Goal: Task Accomplishment & Management: Use online tool/utility

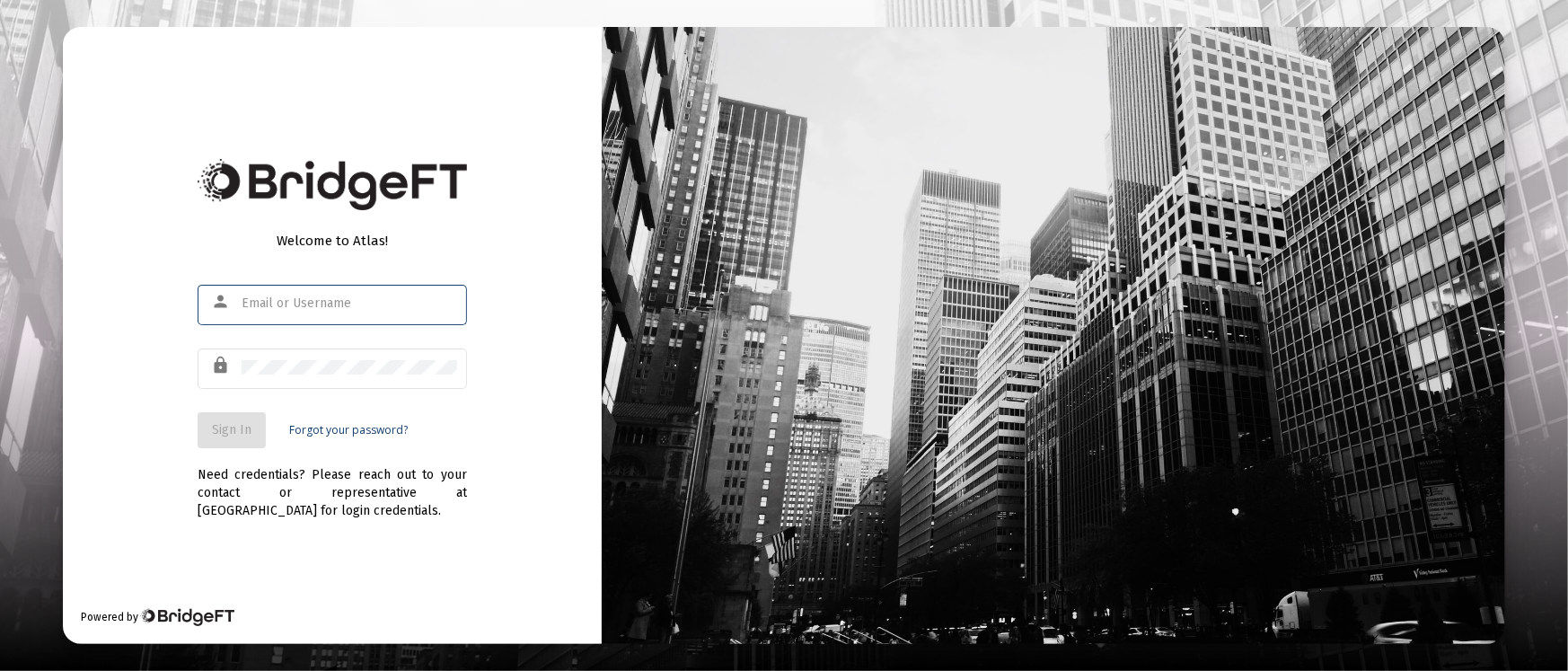
type input "[PERSON_NAME][EMAIL_ADDRESS][DOMAIN_NAME]"
click at [205, 427] on button "Sign In" at bounding box center [231, 429] width 69 height 36
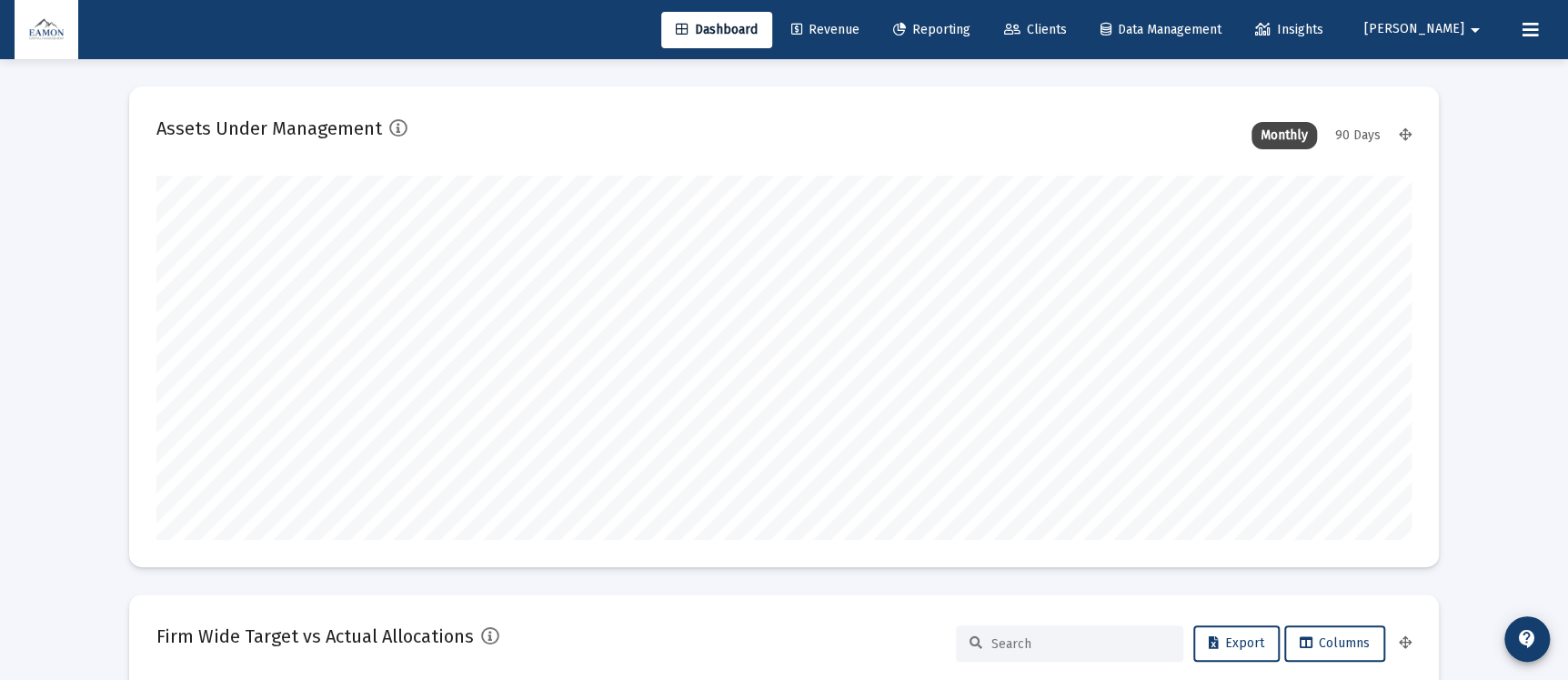
scroll to position [364, 1256]
type input "[DATE]"
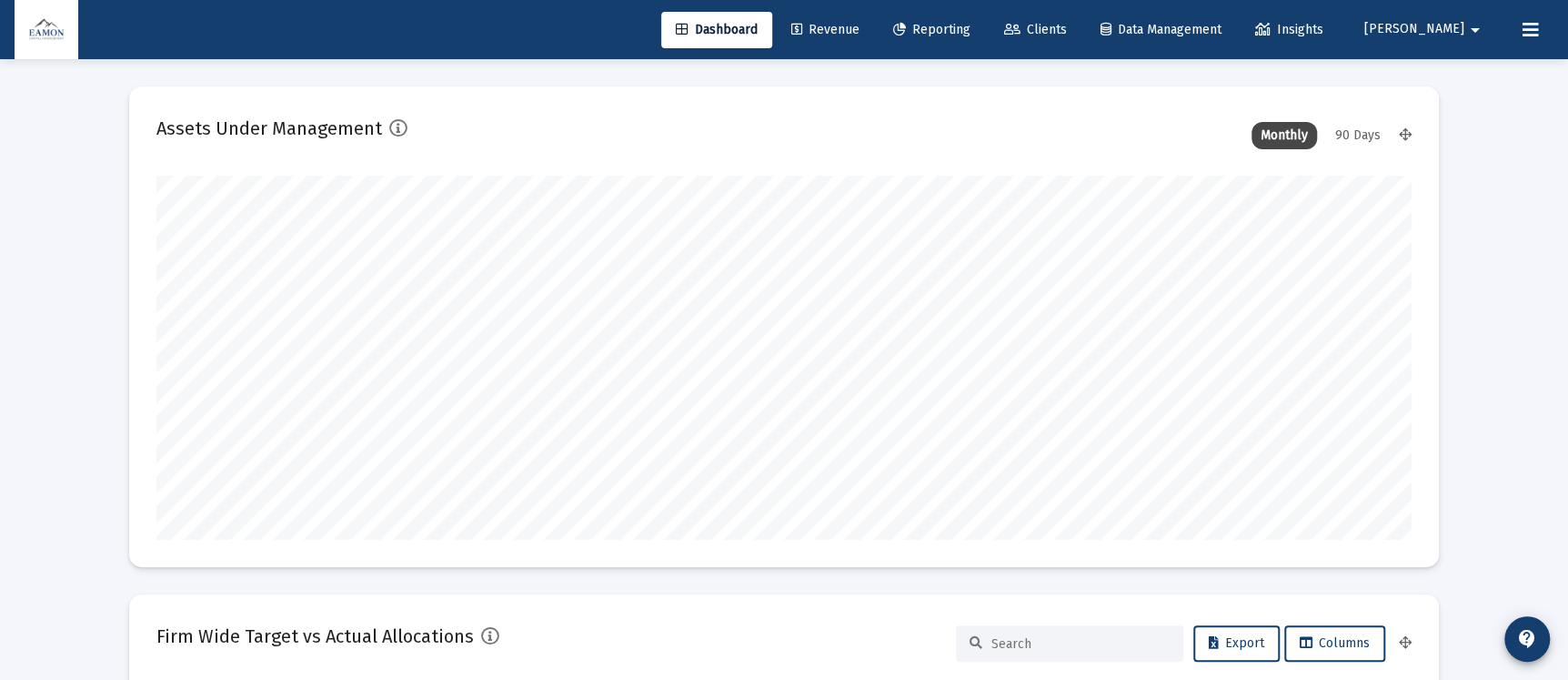
click at [971, 24] on span "Reporting" at bounding box center [931, 29] width 77 height 16
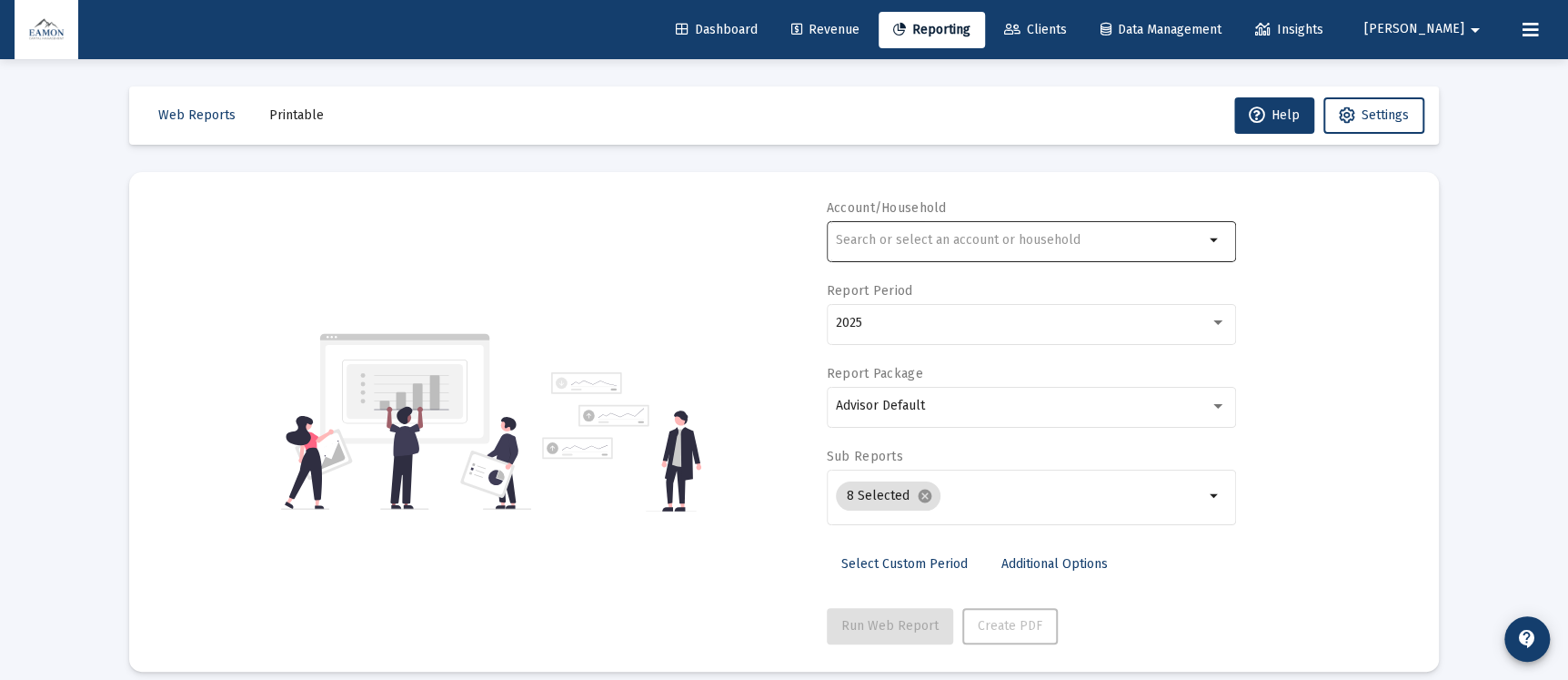
click at [1007, 234] on input "text" at bounding box center [1021, 240] width 368 height 15
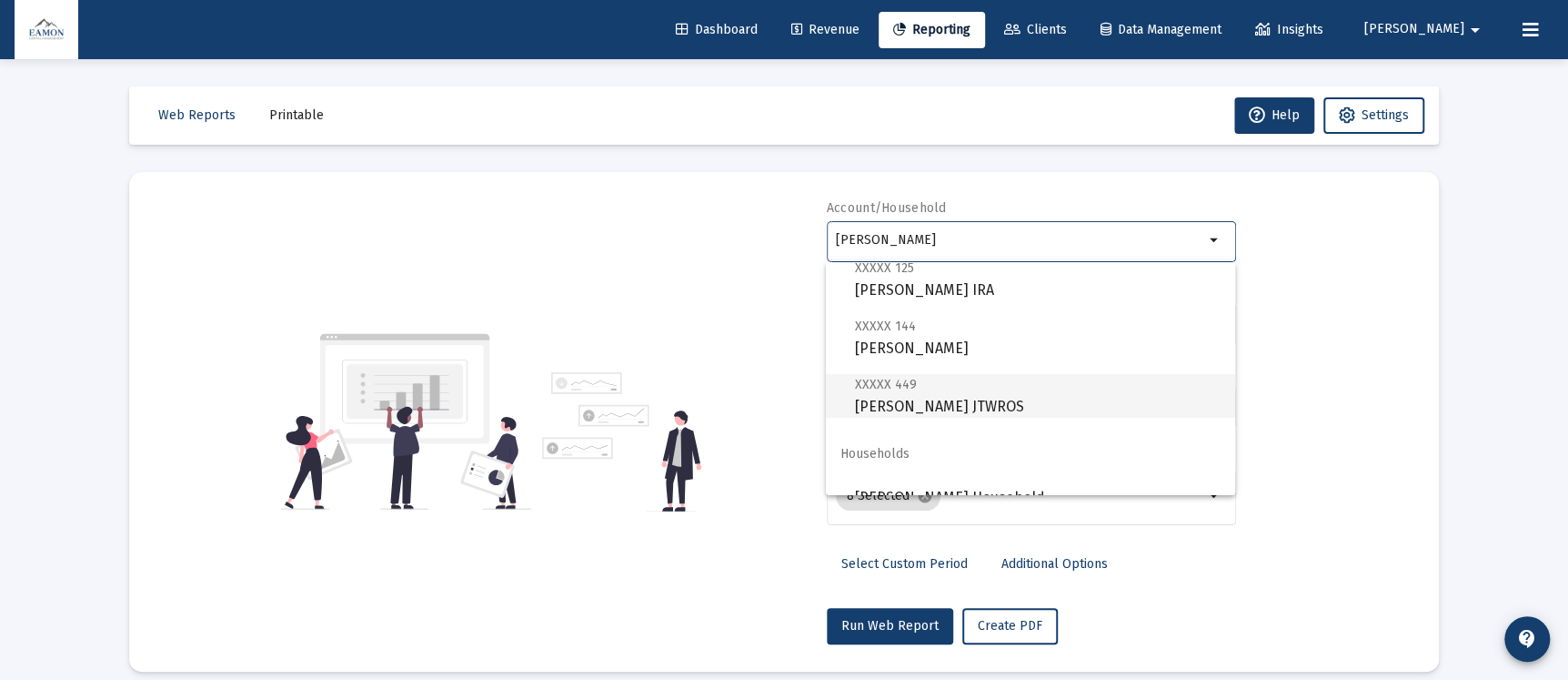
scroll to position [73, 0]
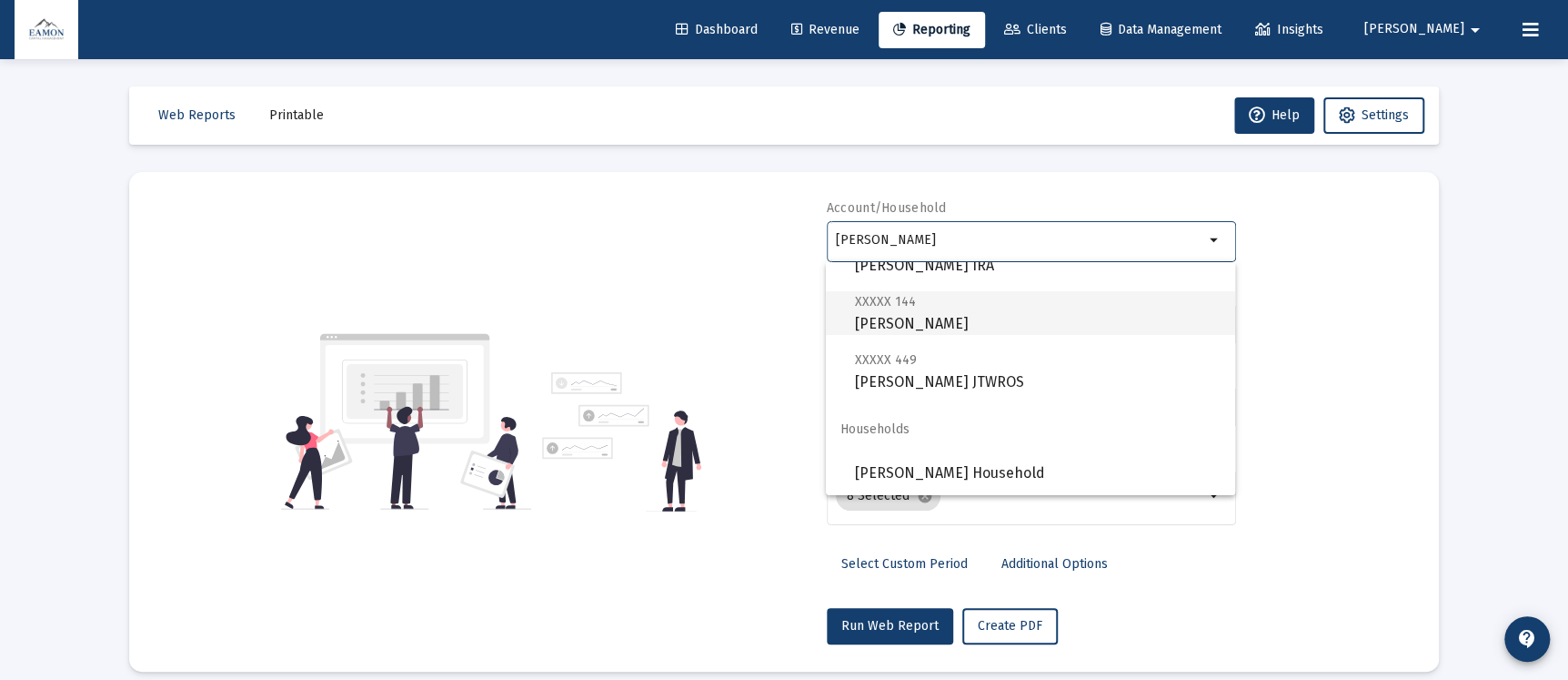
click at [890, 308] on span "XXXXX 144" at bounding box center [885, 302] width 61 height 16
type input "[PERSON_NAME]"
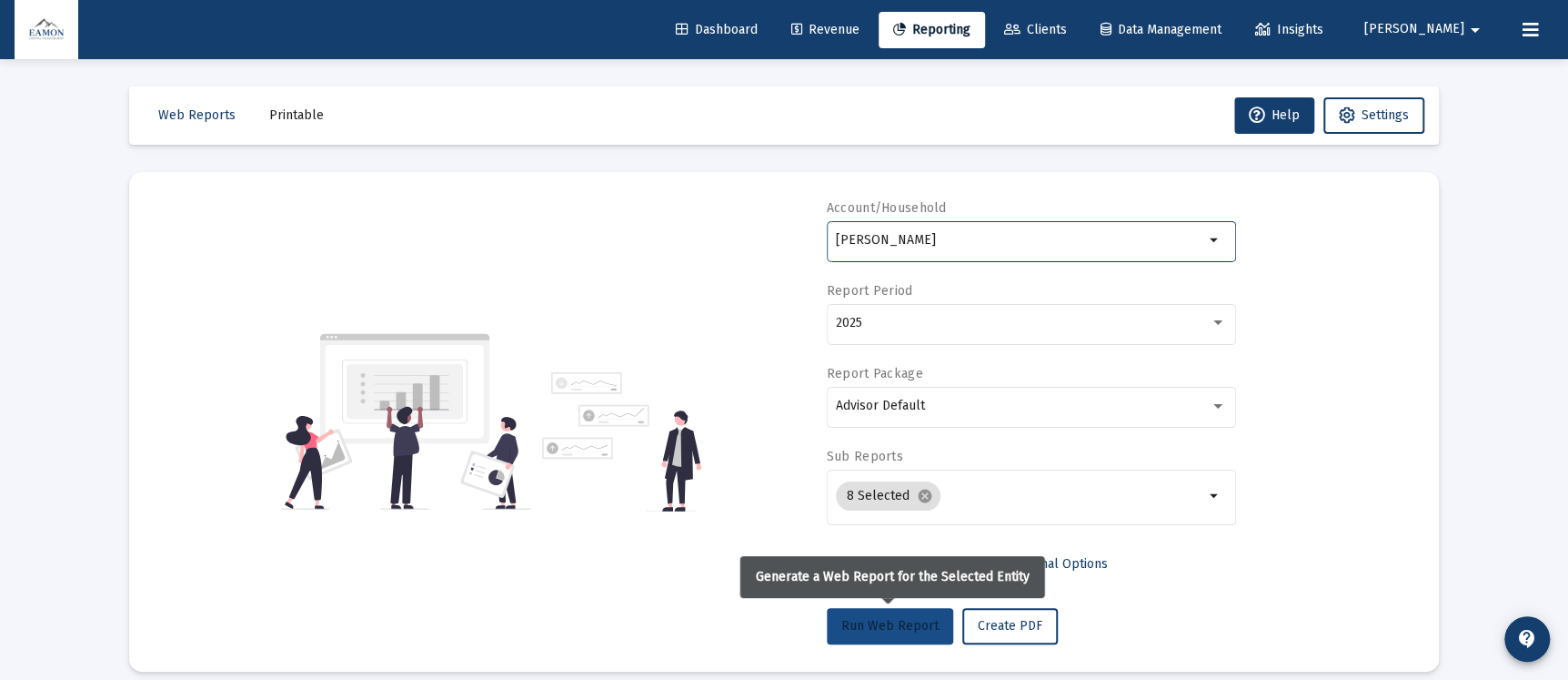
click at [895, 628] on span "Run Web Report" at bounding box center [889, 626] width 97 height 16
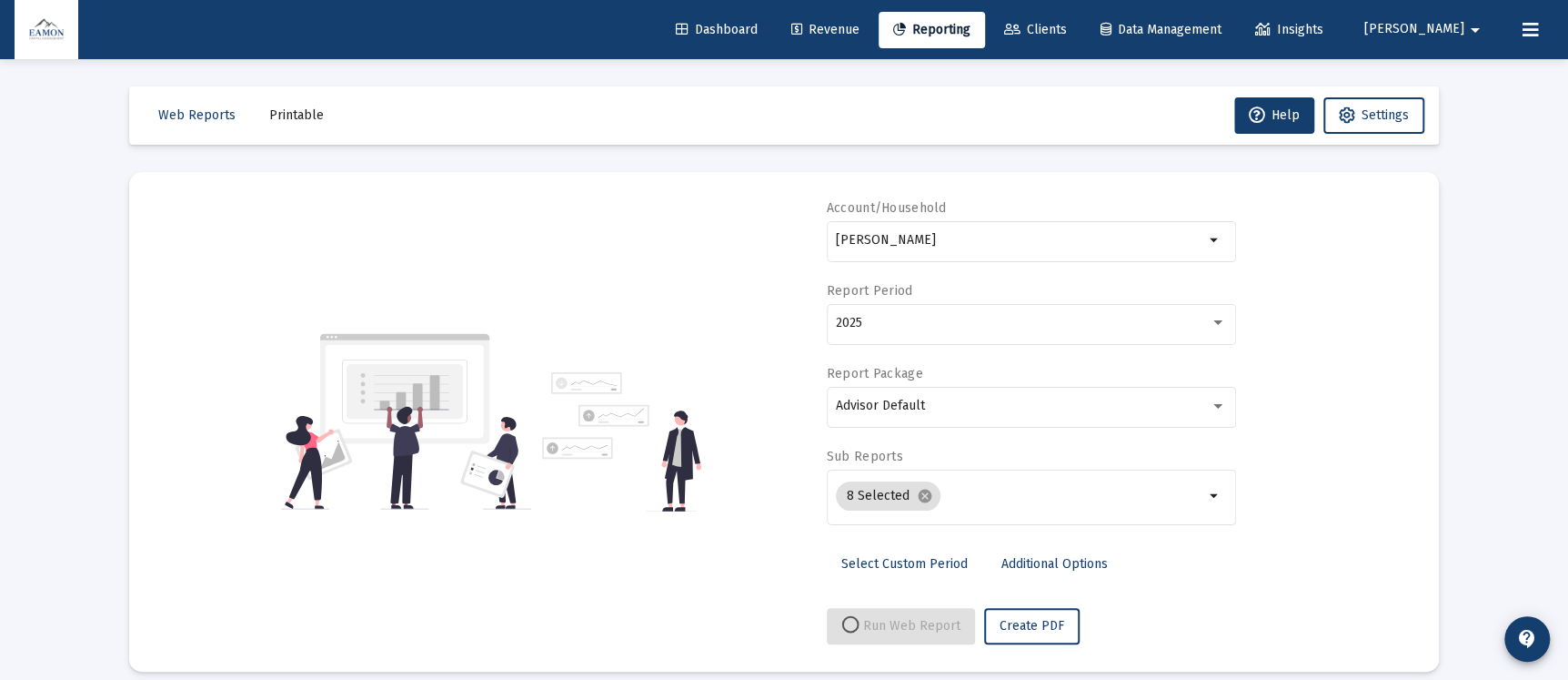
select select "View all"
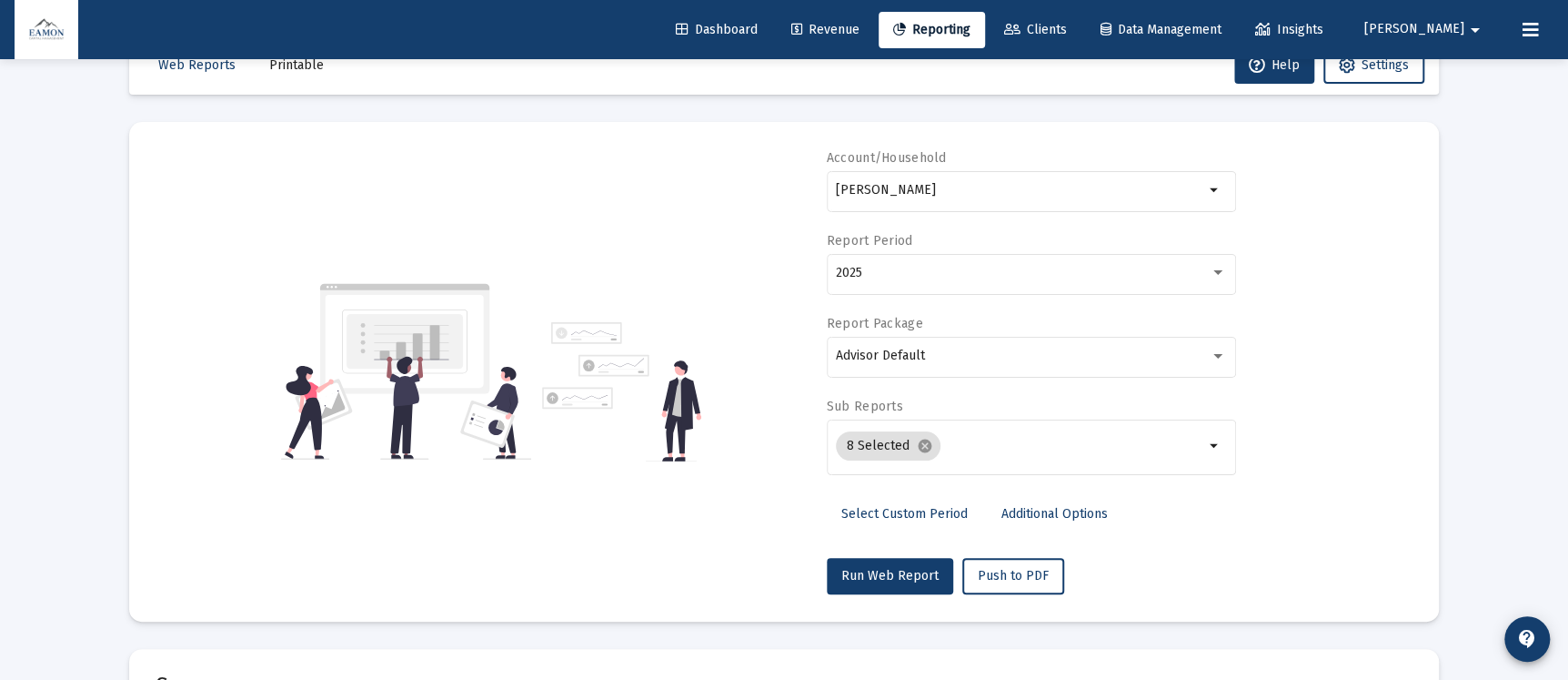
scroll to position [0, 0]
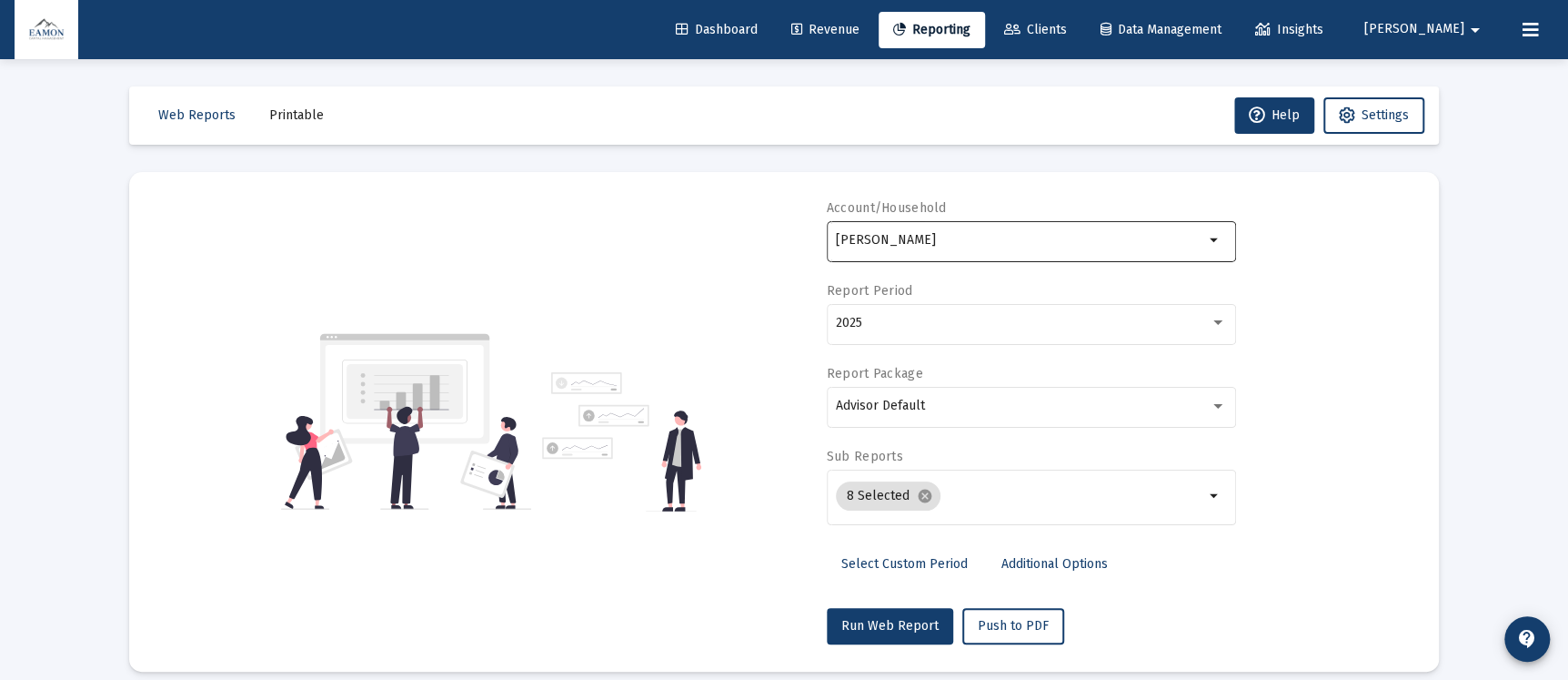
click at [1063, 239] on input "[PERSON_NAME]" at bounding box center [1021, 240] width 368 height 15
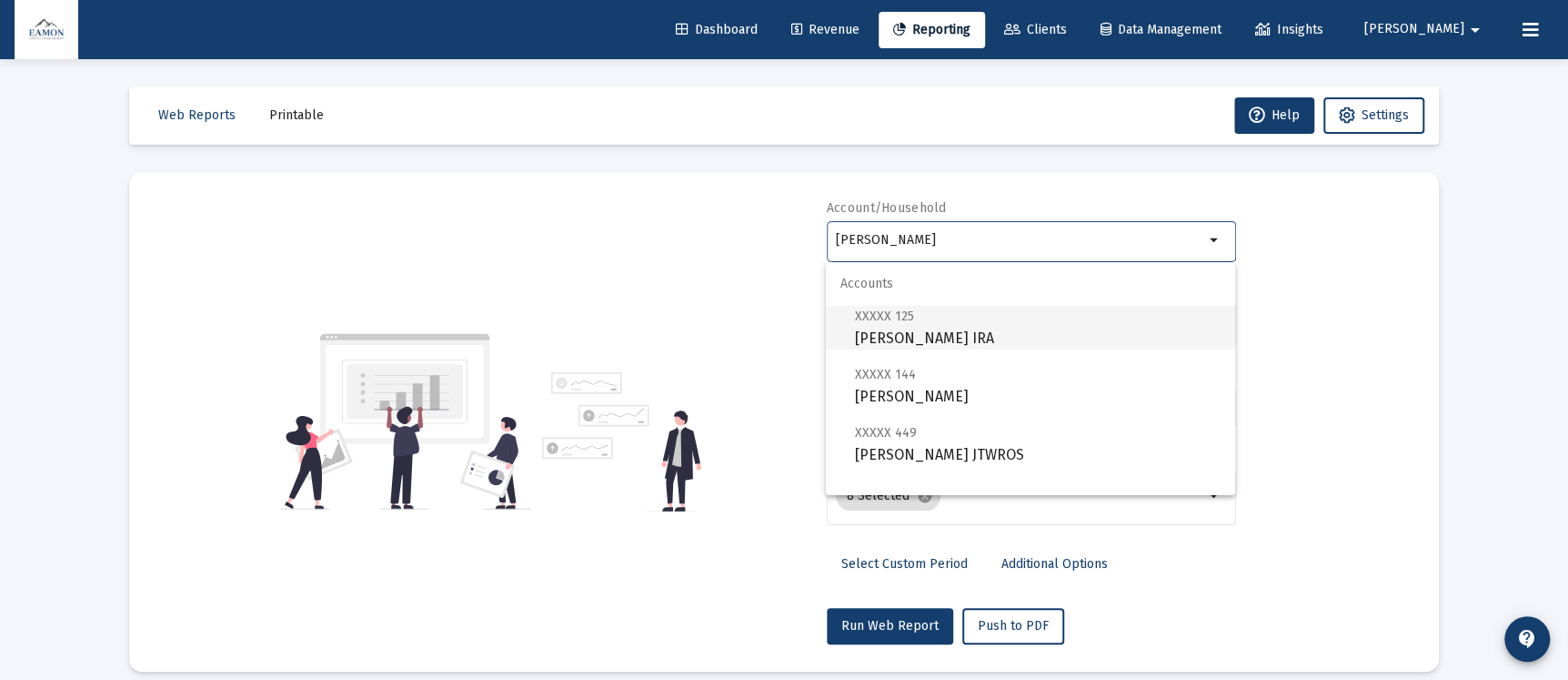
click at [962, 327] on span "XXXXX 125 [PERSON_NAME] IRA" at bounding box center [1037, 327] width 365 height 45
type input "[PERSON_NAME] IRA"
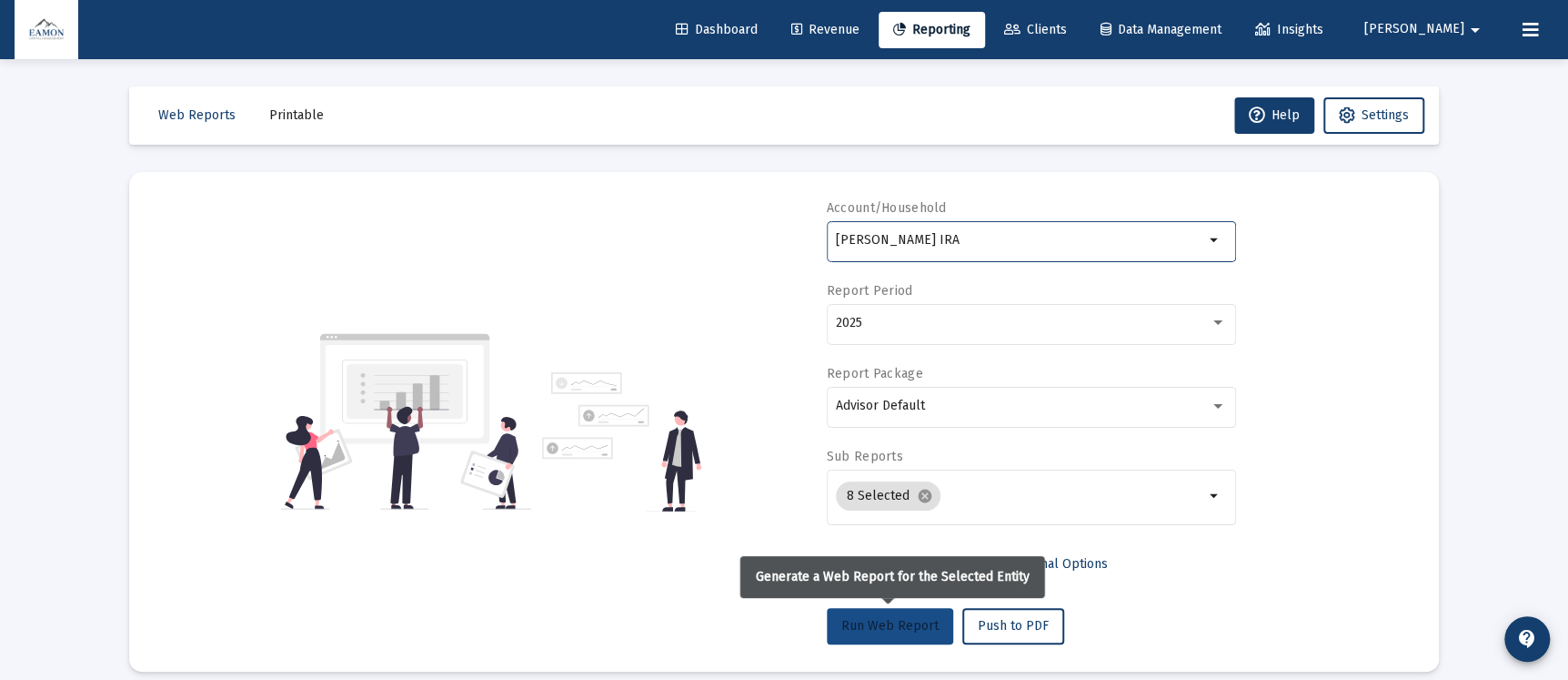
click at [871, 620] on span "Run Web Report" at bounding box center [889, 626] width 97 height 16
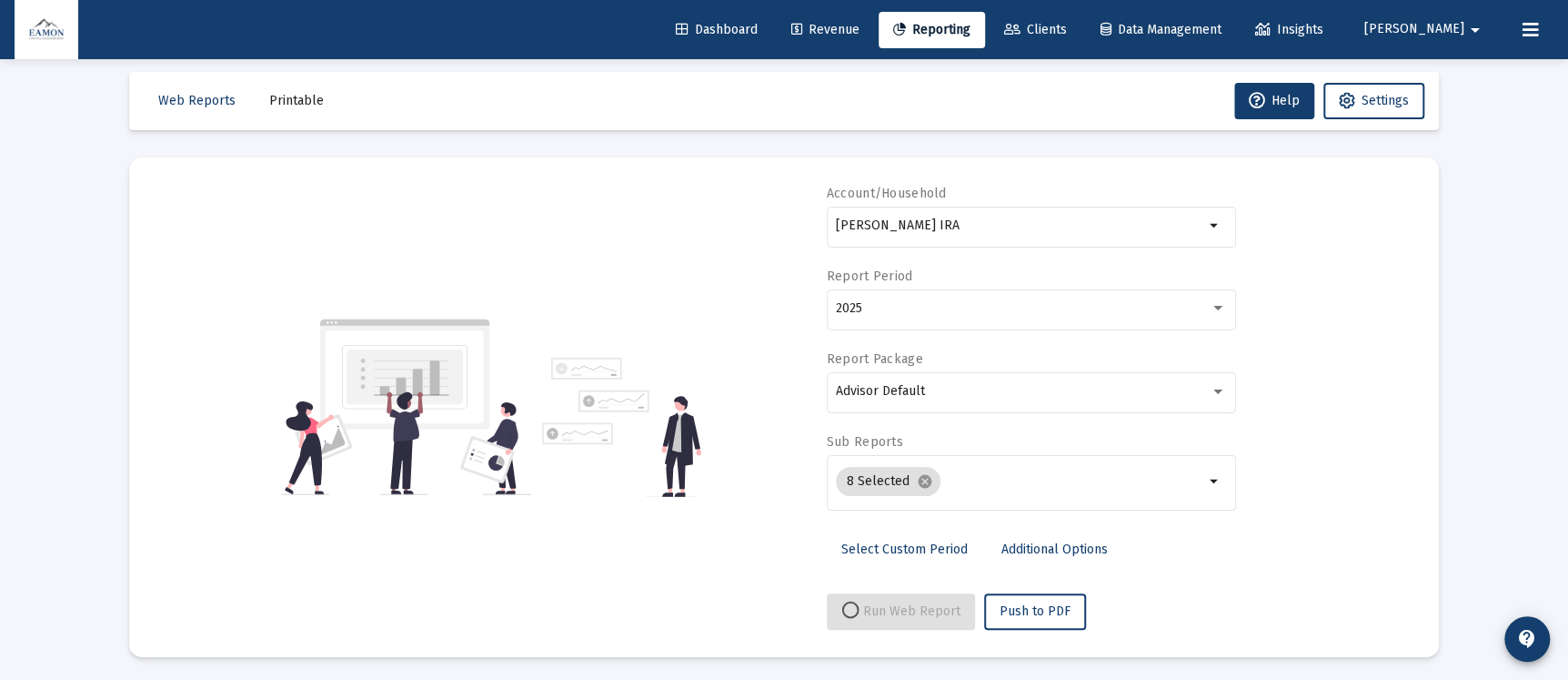
scroll to position [19, 0]
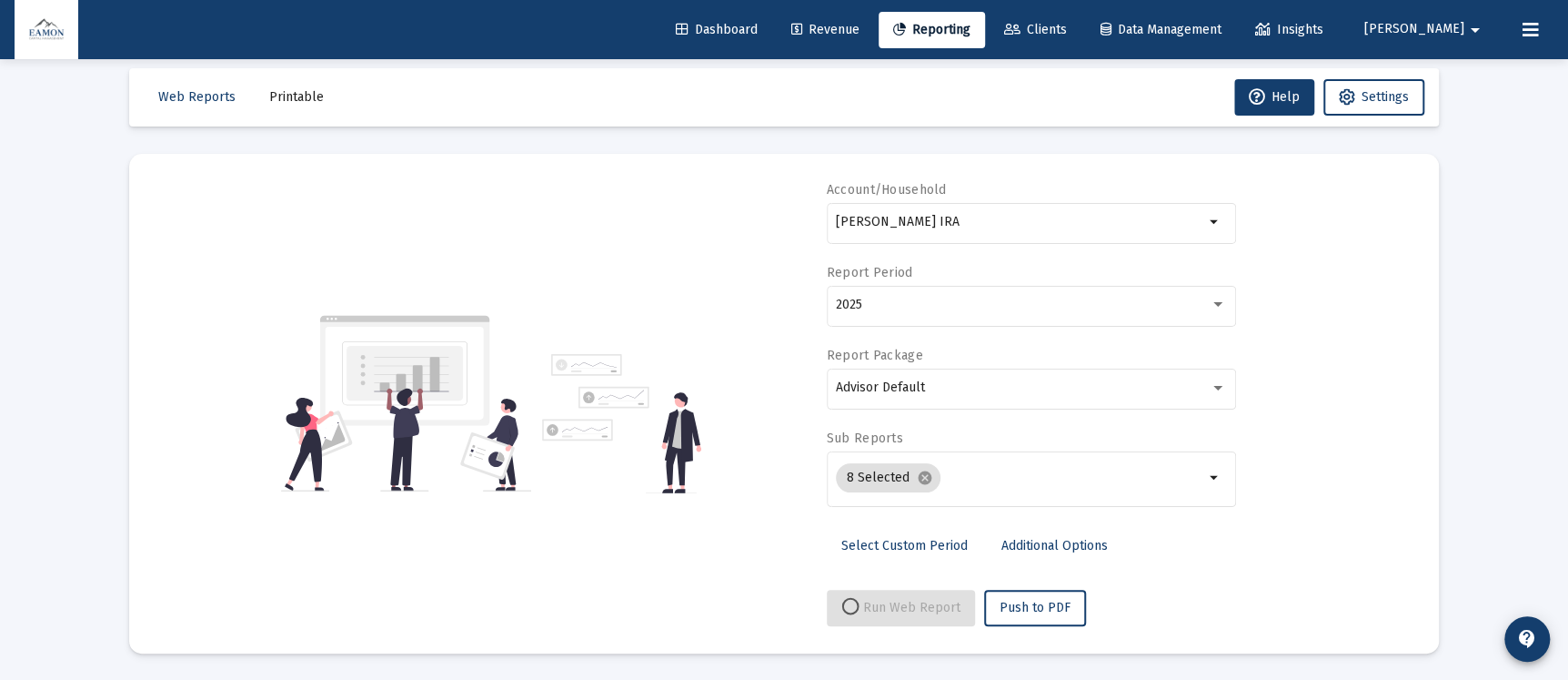
select select "View all"
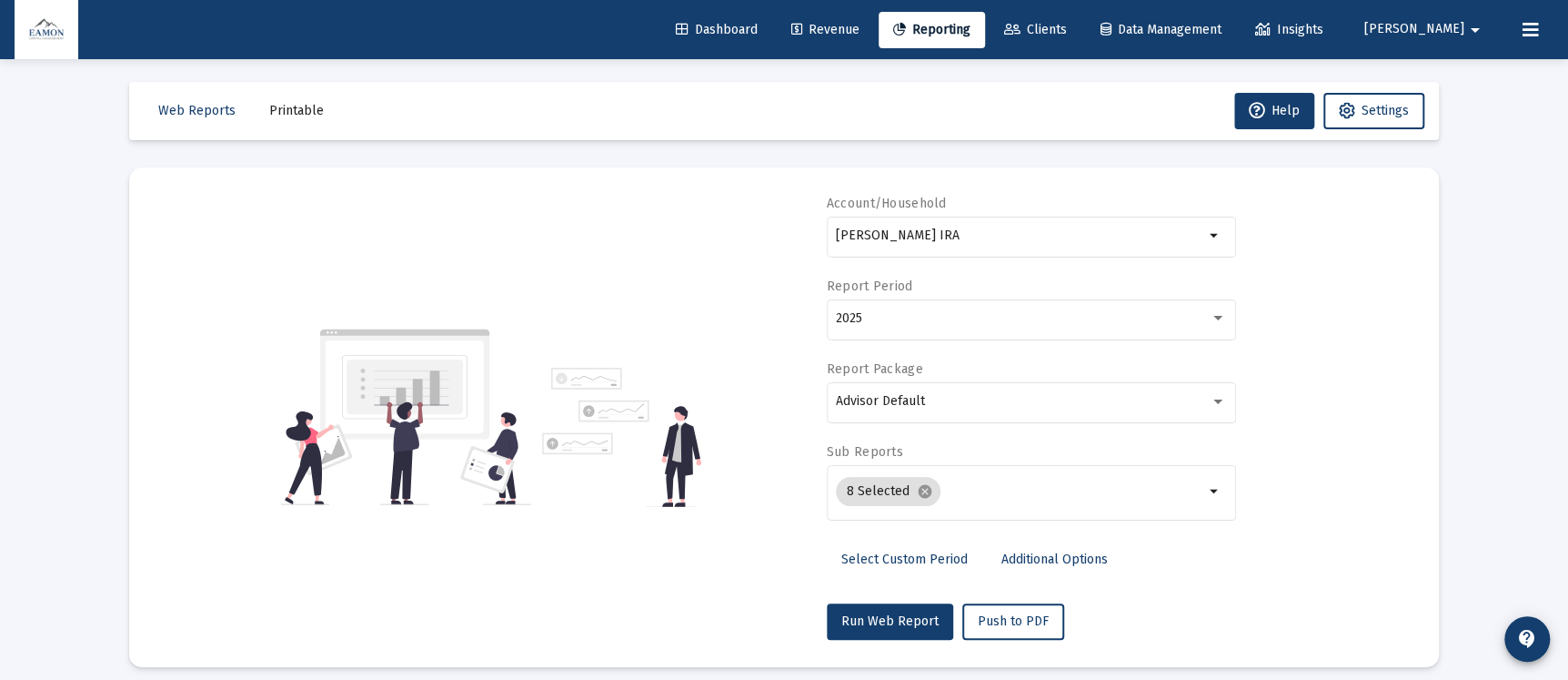
scroll to position [0, 0]
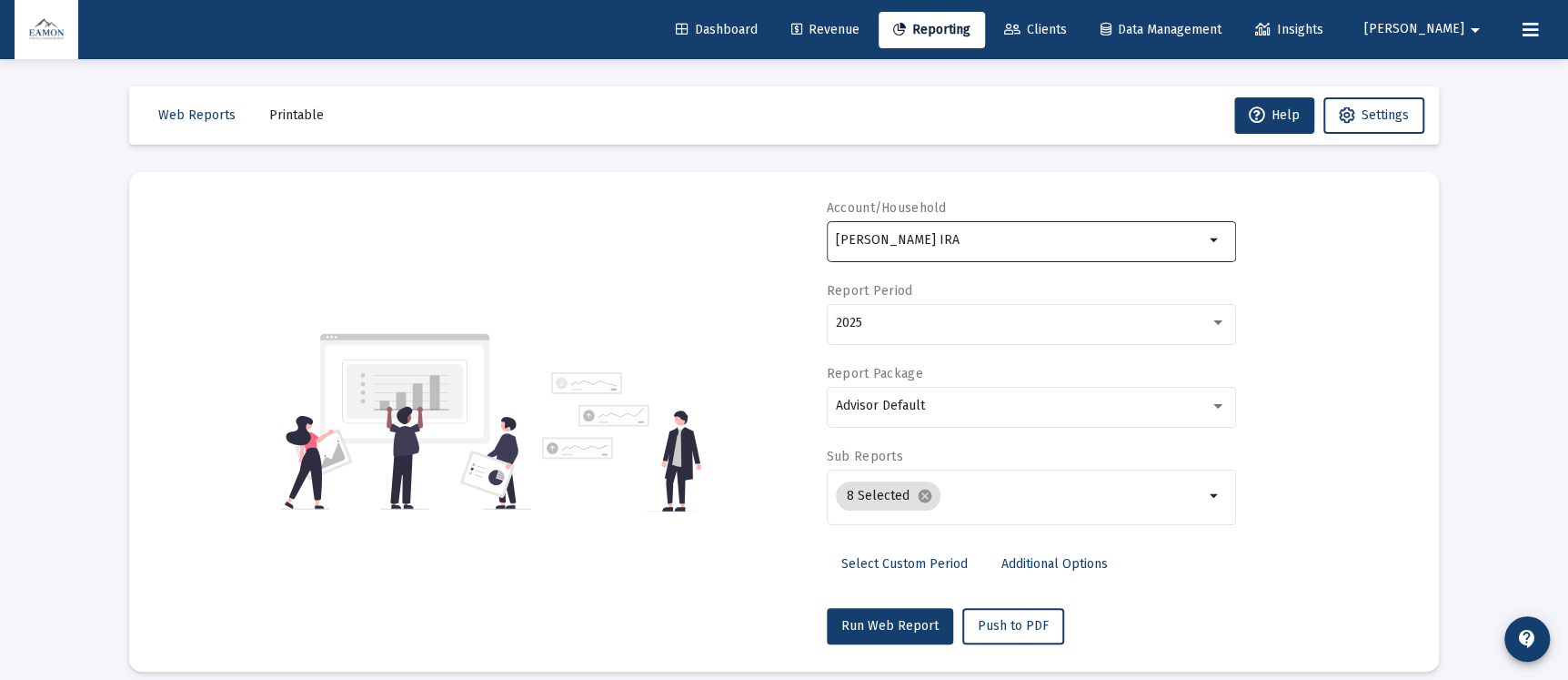
click at [1043, 227] on div "[PERSON_NAME] IRA" at bounding box center [1021, 240] width 368 height 45
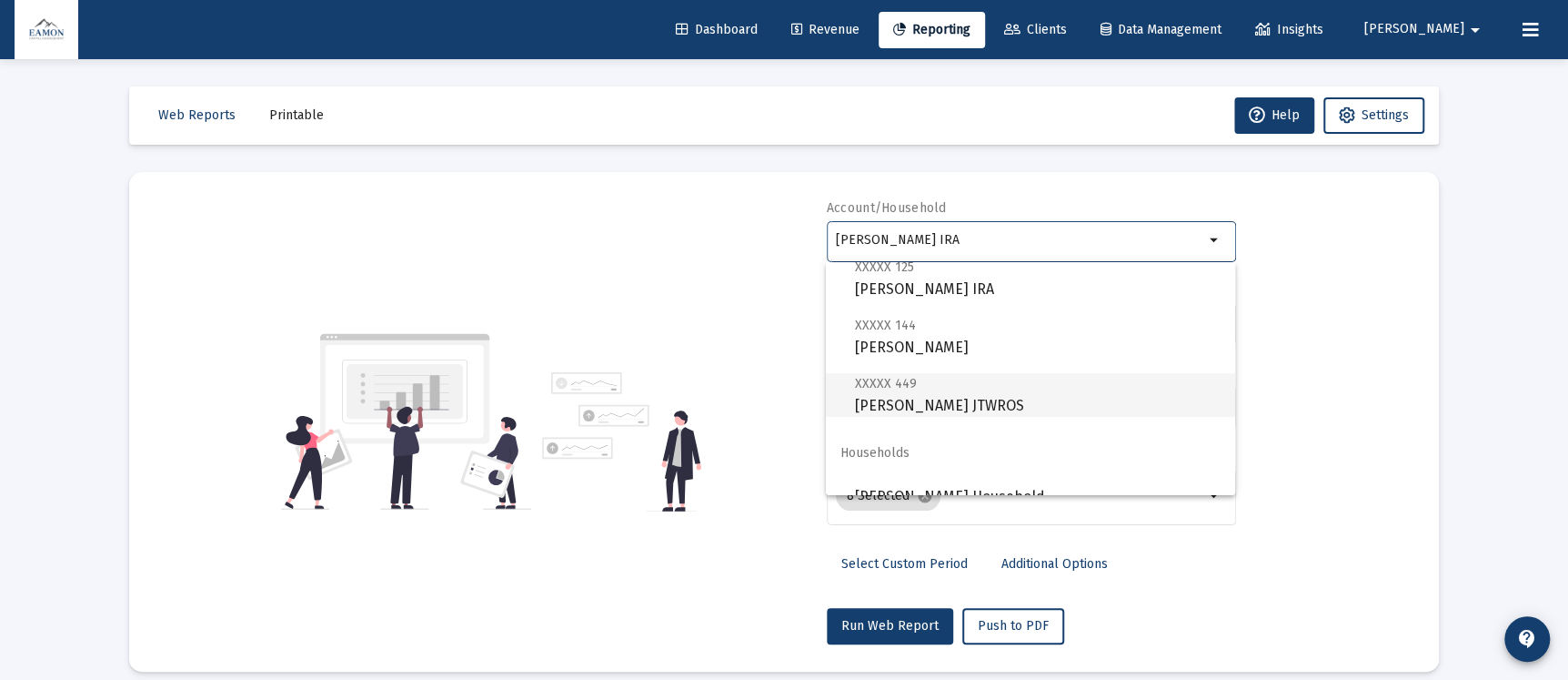
scroll to position [73, 0]
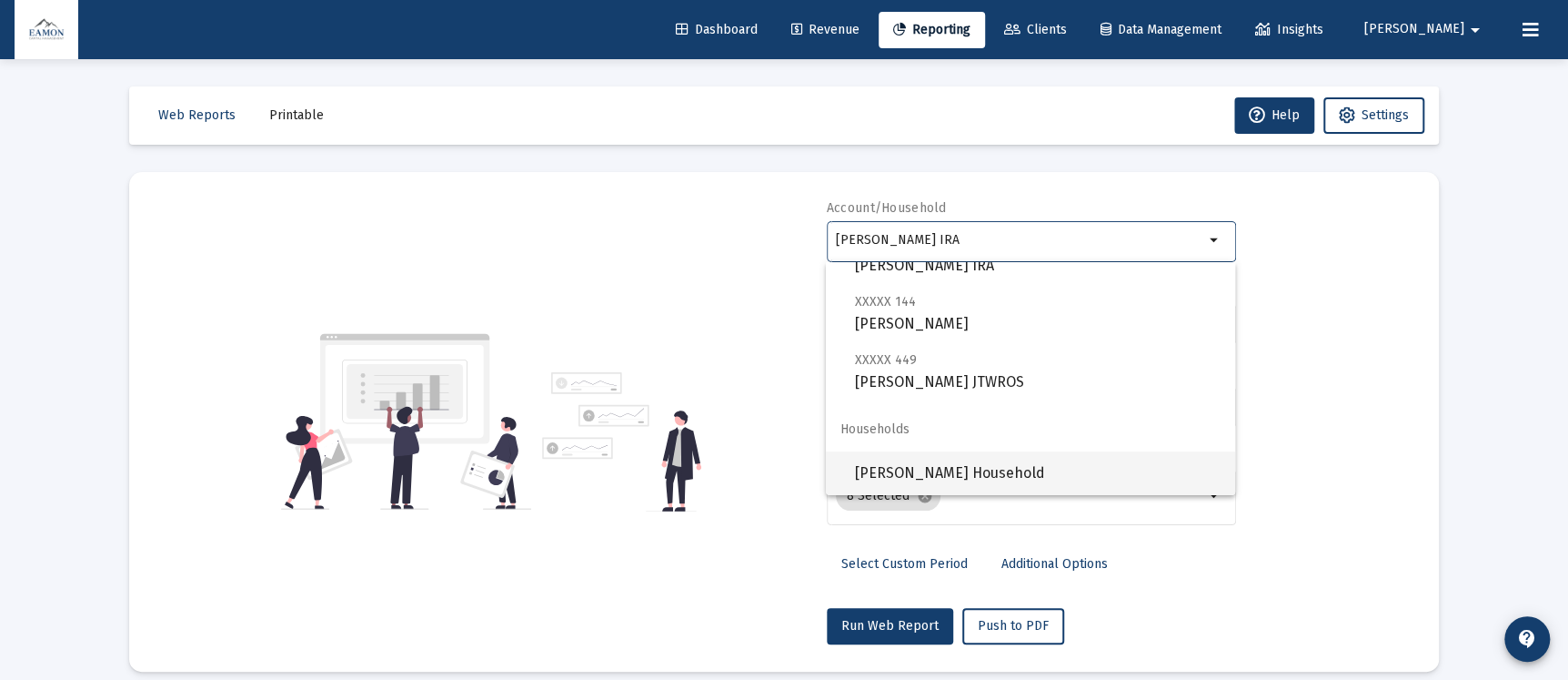
click at [932, 455] on span "[PERSON_NAME] Household" at bounding box center [1037, 473] width 365 height 44
type input "[PERSON_NAME] Household"
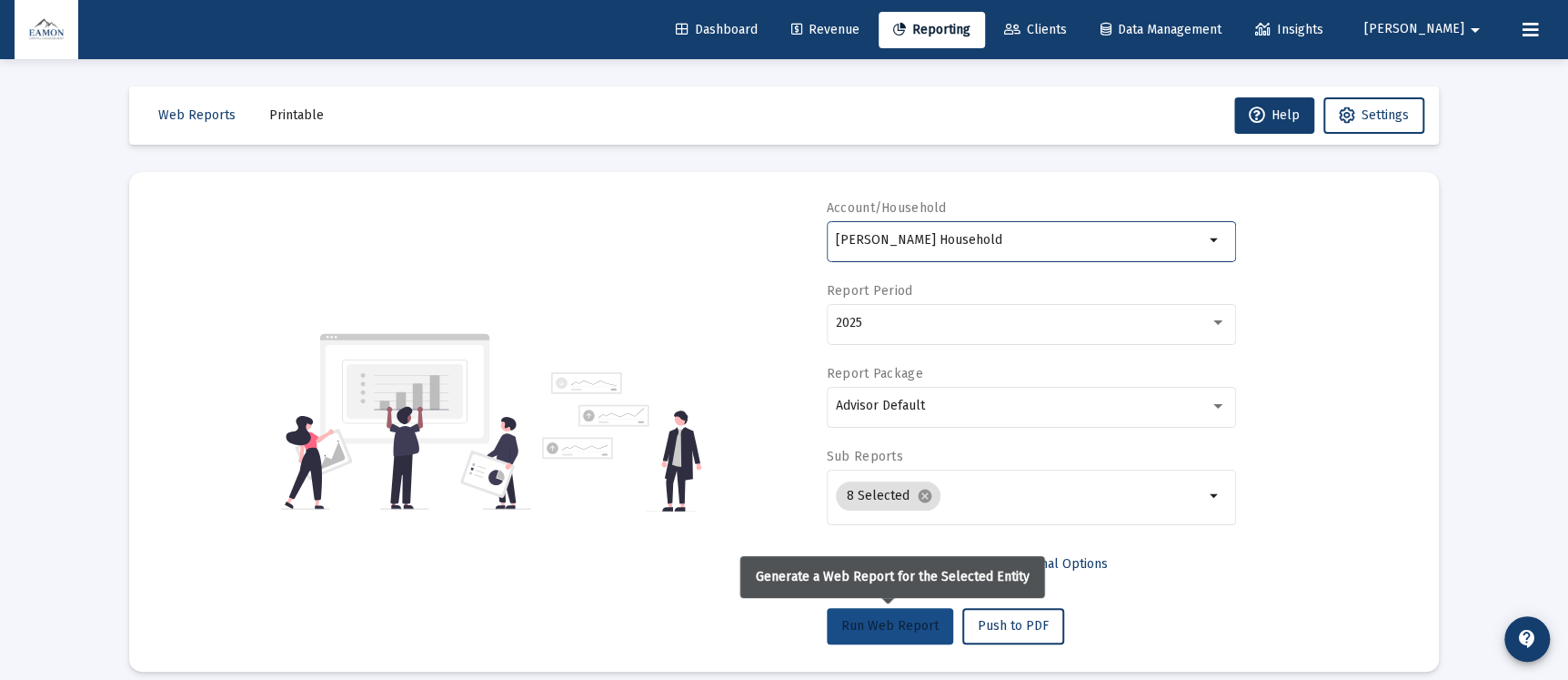
click at [861, 631] on span "Run Web Report" at bounding box center [889, 626] width 97 height 16
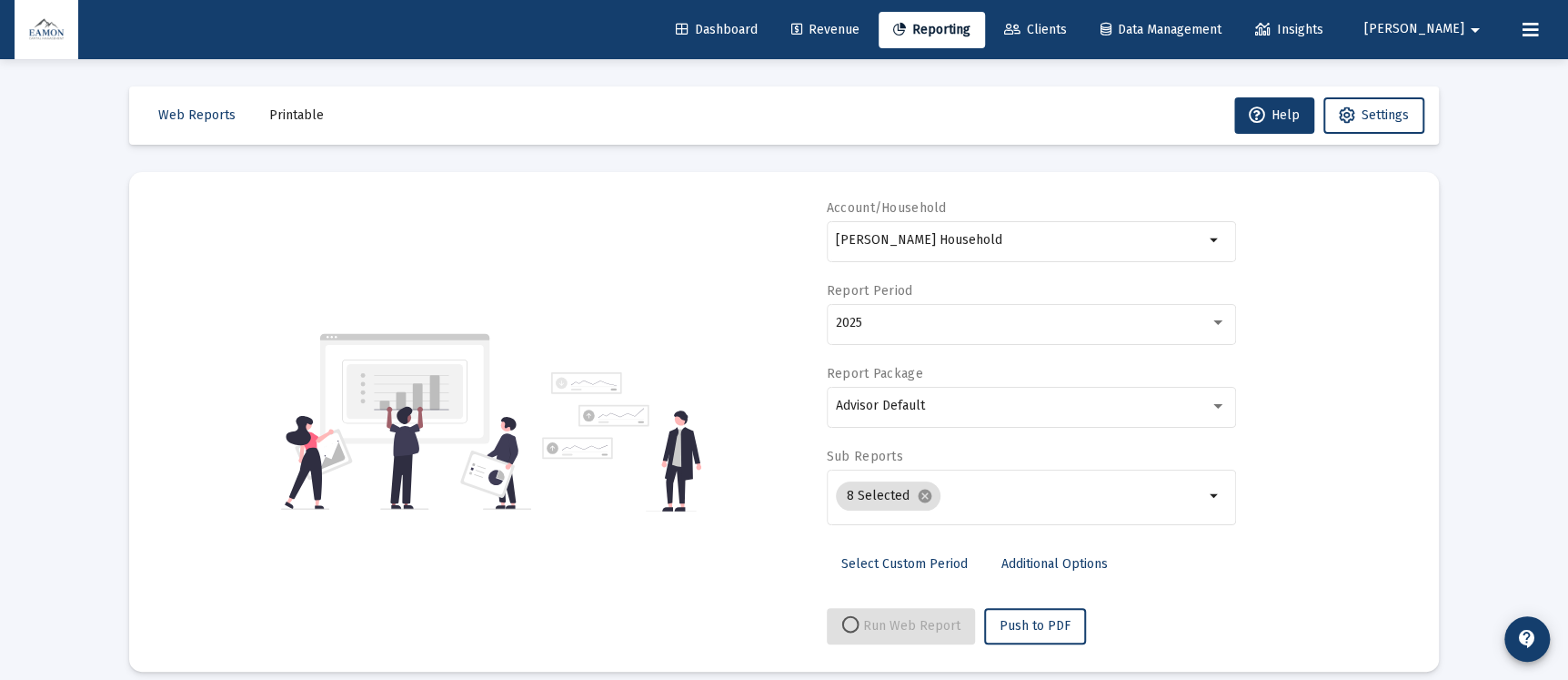
select select "View all"
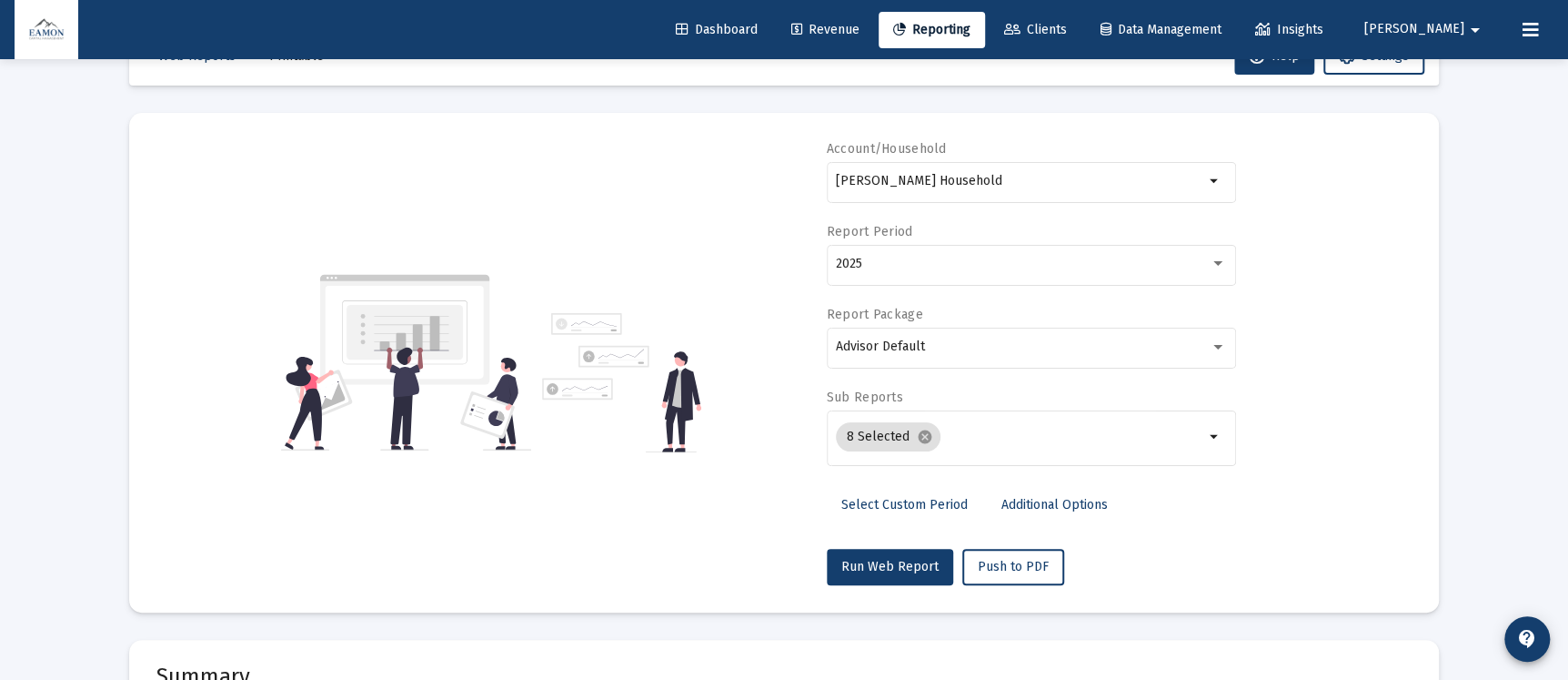
scroll to position [0, 0]
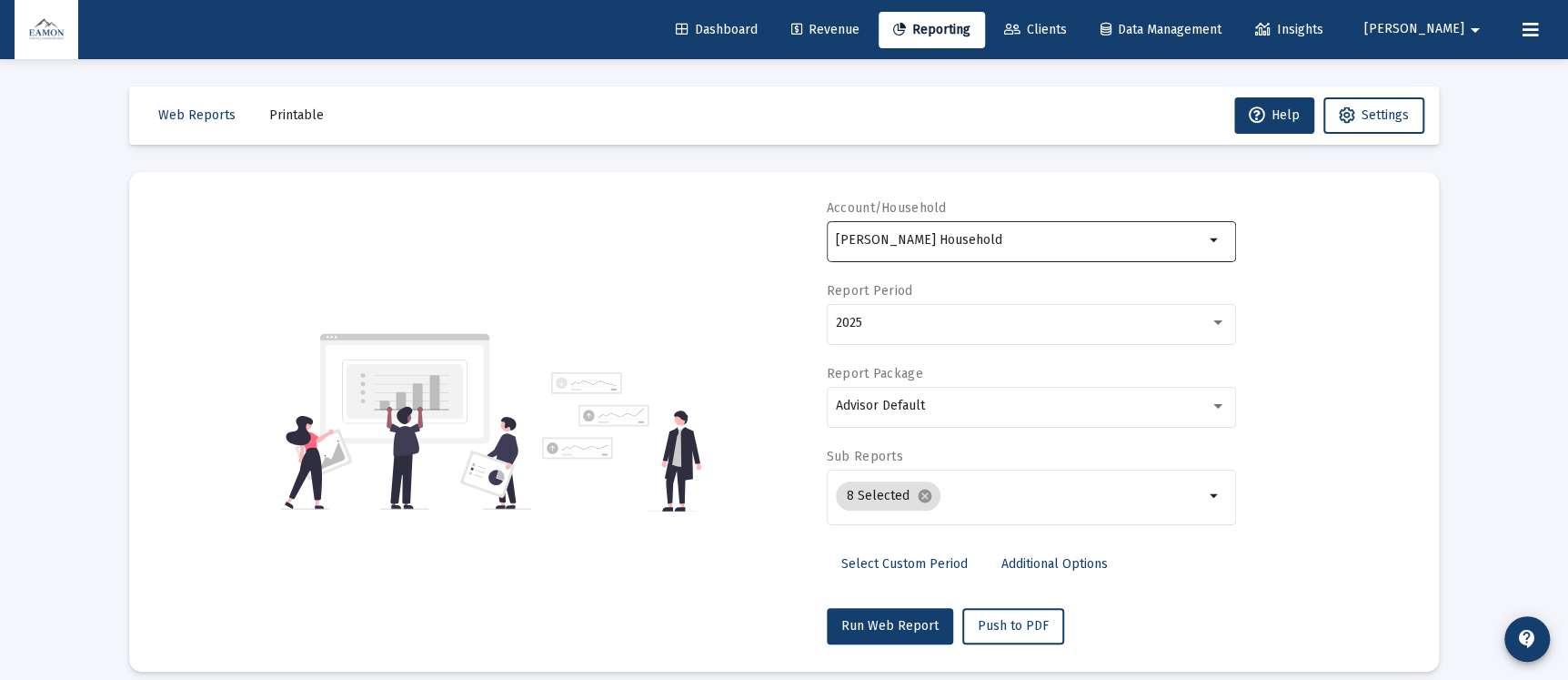
click at [1018, 252] on div "[PERSON_NAME] Household" at bounding box center [1021, 240] width 368 height 45
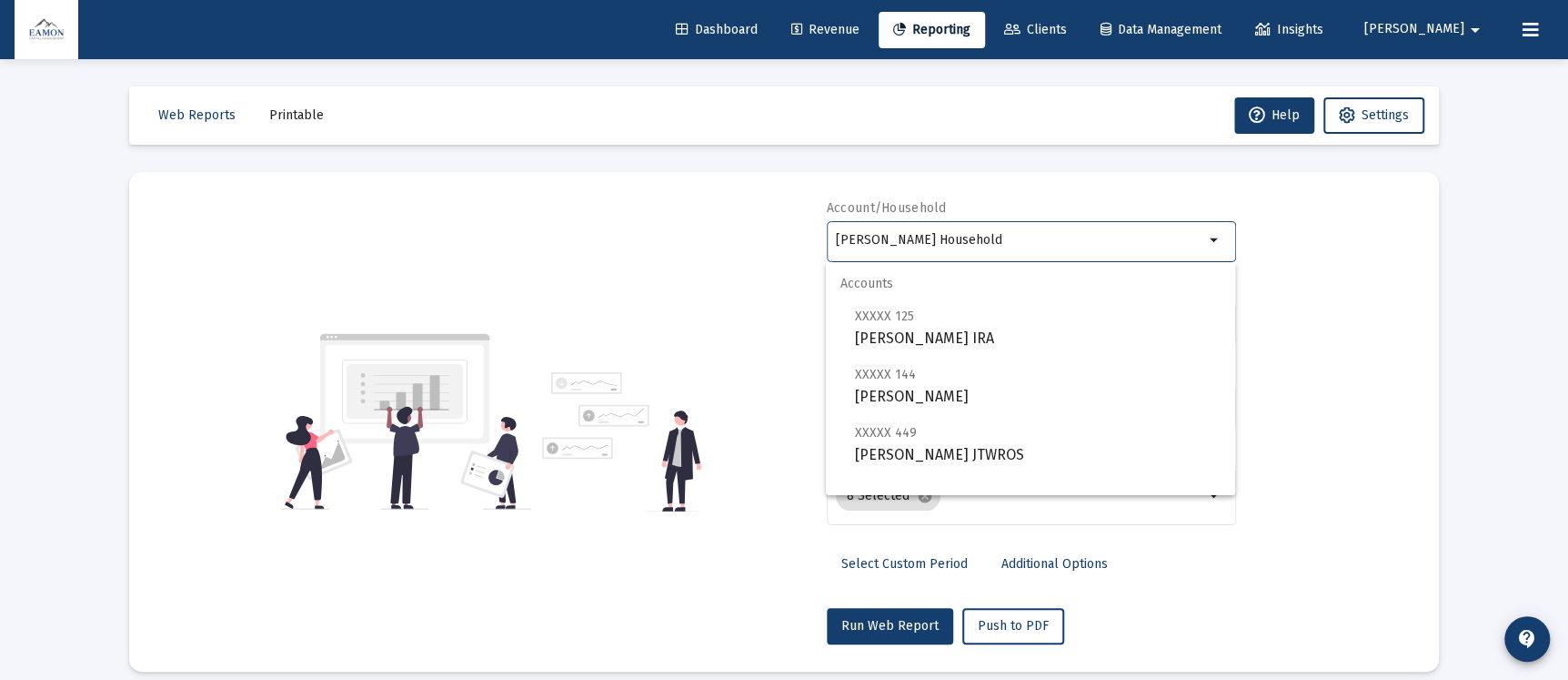
click at [717, 279] on div "Account/Household [PERSON_NAME] Household arrow_drop_down Report Period 2025 Re…" at bounding box center [784, 421] width 1256 height 445
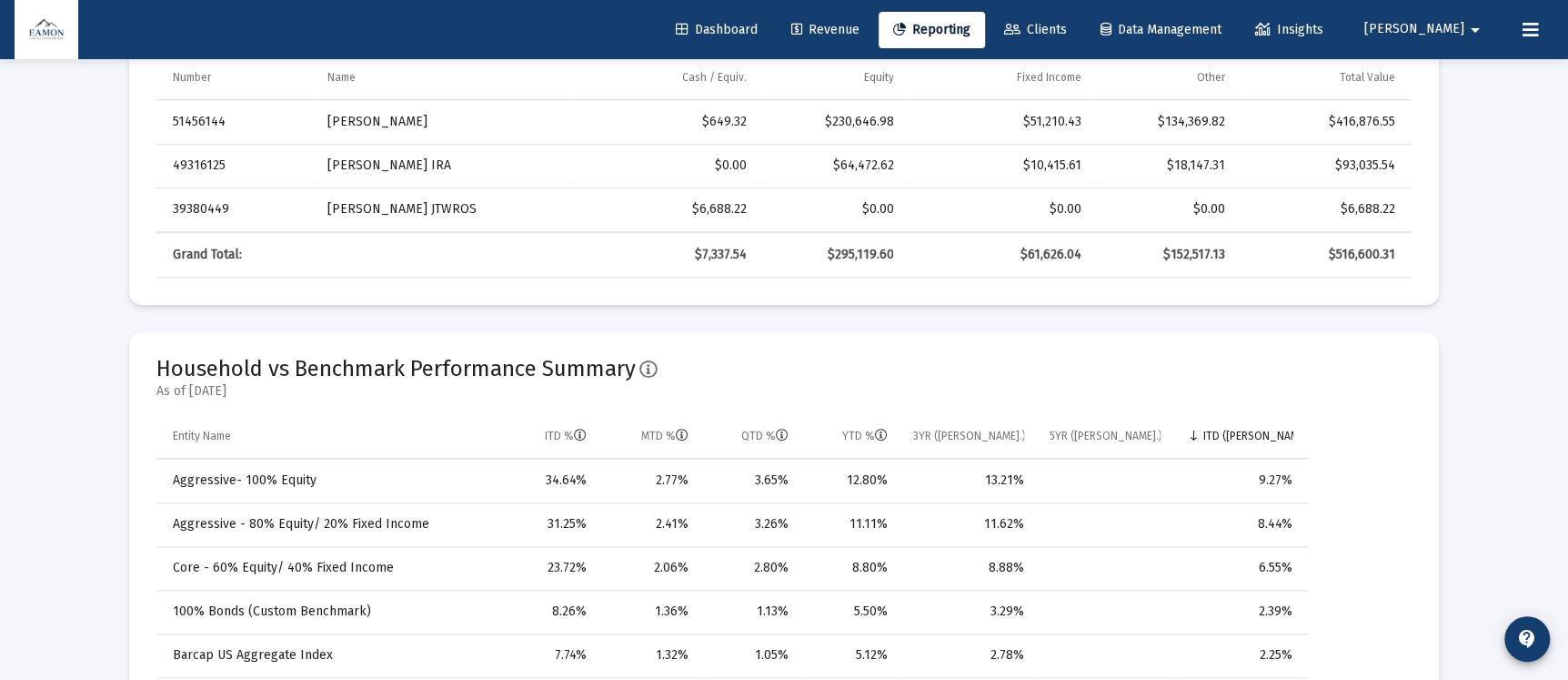
scroll to position [1229, 0]
